Goal: Task Accomplishment & Management: Use online tool/utility

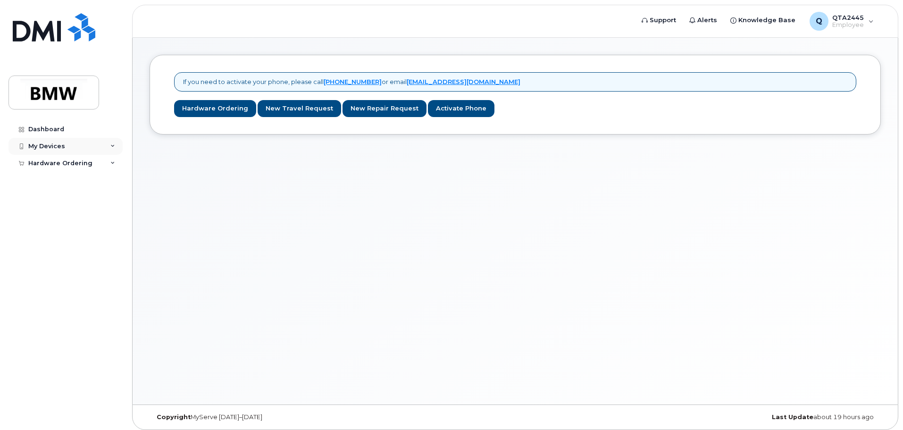
click at [69, 139] on div "My Devices" at bounding box center [65, 146] width 114 height 17
click at [82, 169] on link "Add Device" at bounding box center [74, 164] width 98 height 18
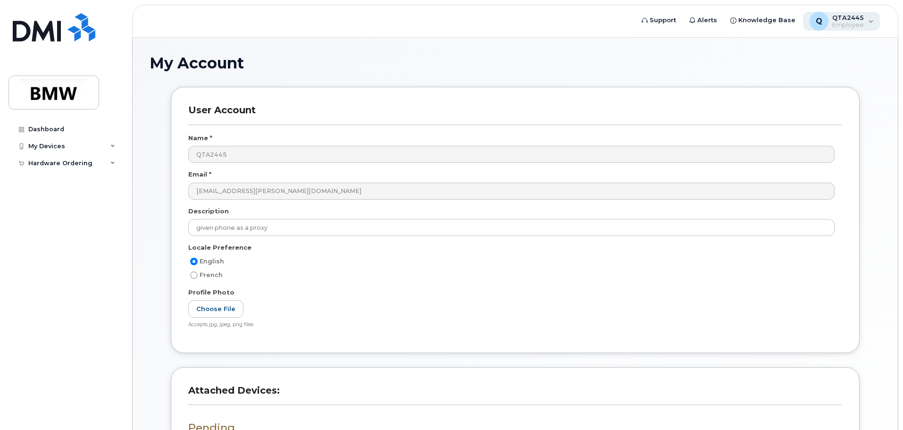
click at [871, 19] on div "Q QTA2445 Employee" at bounding box center [841, 21] width 77 height 19
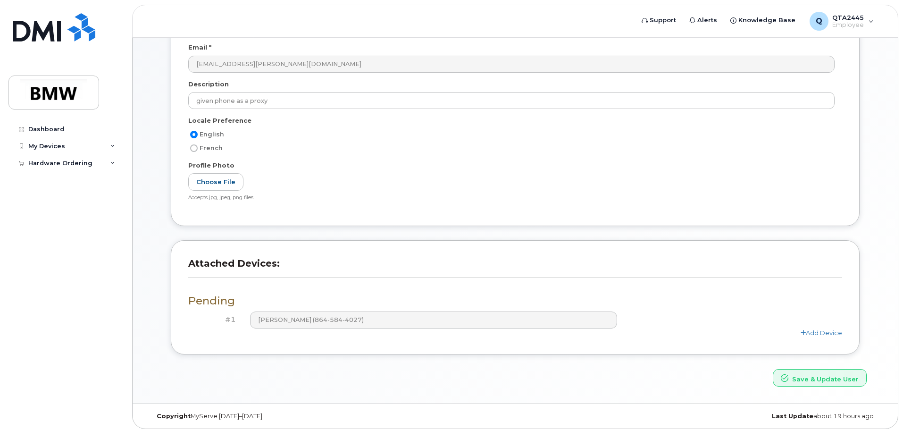
scroll to position [131, 0]
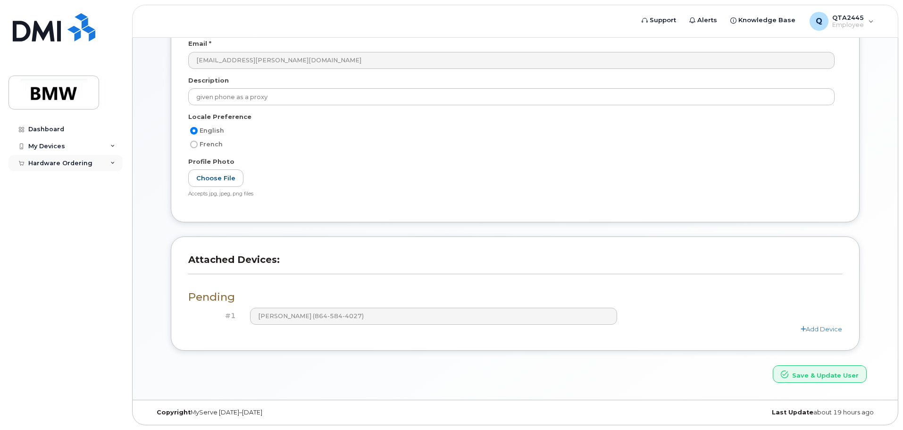
click at [96, 160] on div "Hardware Ordering" at bounding box center [65, 163] width 114 height 17
click at [59, 184] on div "New Order" at bounding box center [51, 180] width 36 height 8
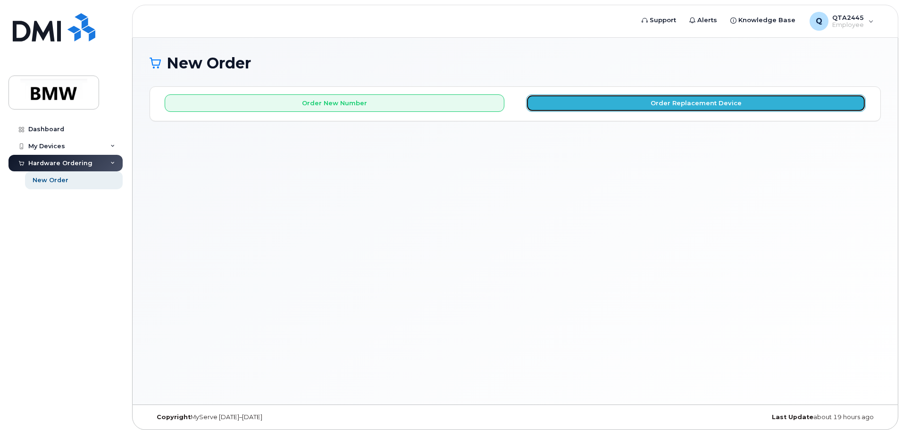
click at [661, 105] on button "Order Replacement Device" at bounding box center [696, 102] width 340 height 17
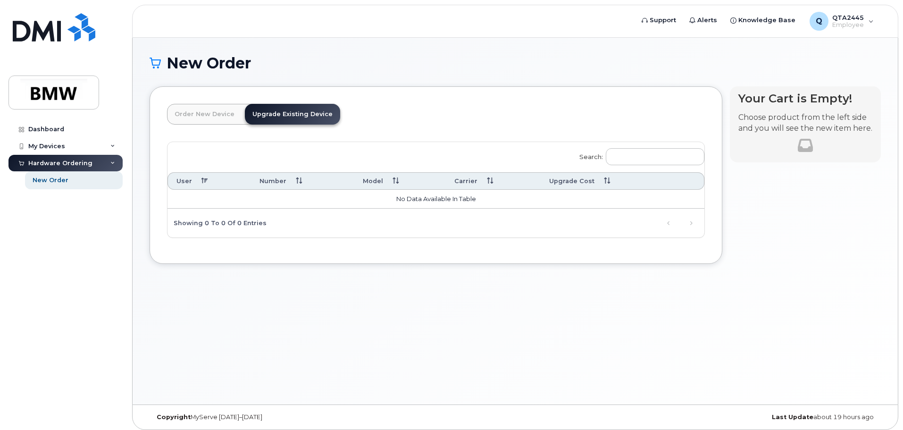
click at [187, 118] on link "Order New Device" at bounding box center [204, 114] width 75 height 21
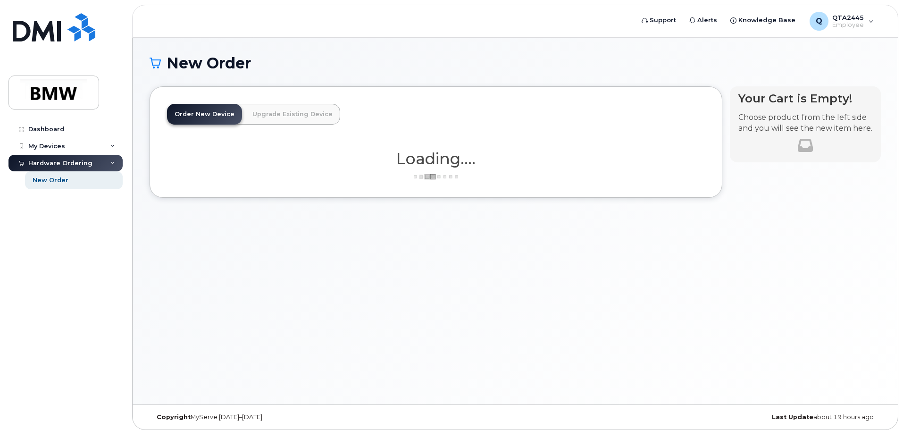
click at [282, 116] on link "Upgrade Existing Device" at bounding box center [292, 114] width 95 height 21
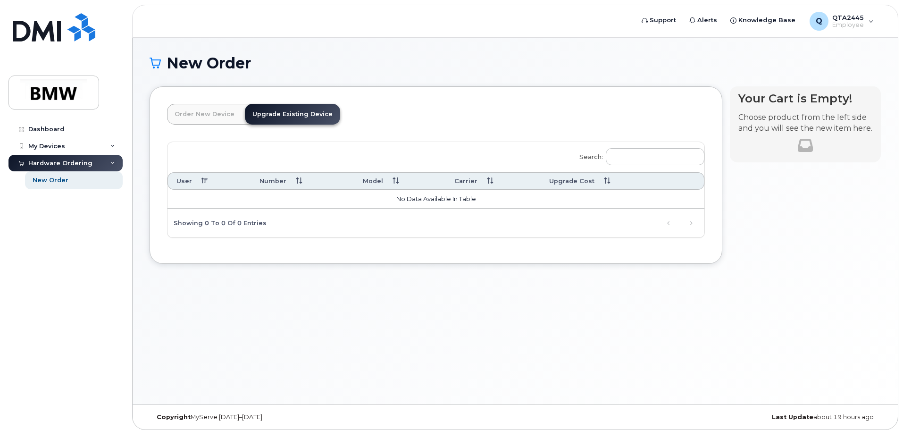
click at [192, 110] on link "Order New Device" at bounding box center [204, 114] width 75 height 21
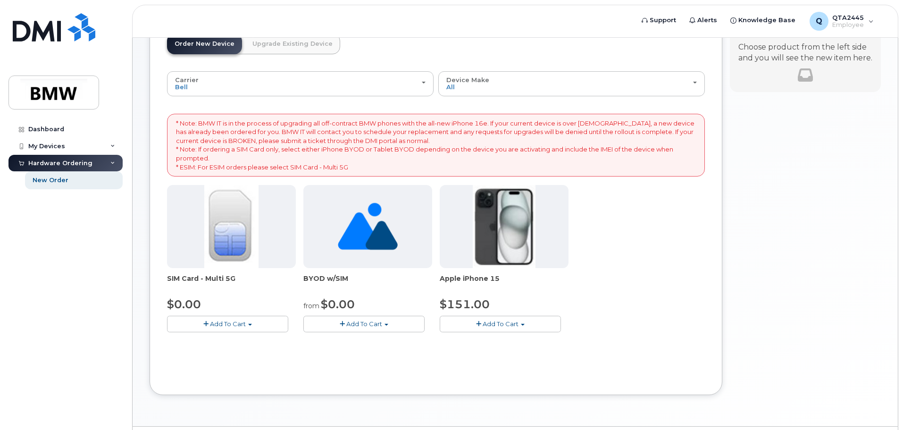
scroll to position [97, 0]
